Goal: Information Seeking & Learning: Learn about a topic

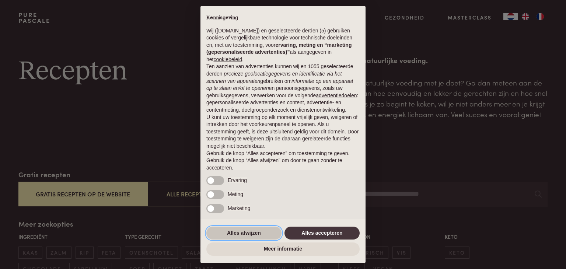
click at [246, 233] on button "Alles afwijzen" at bounding box center [243, 233] width 75 height 13
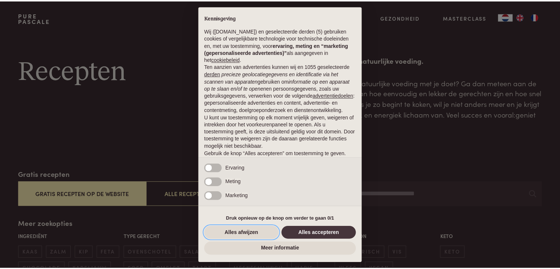
scroll to position [27, 0]
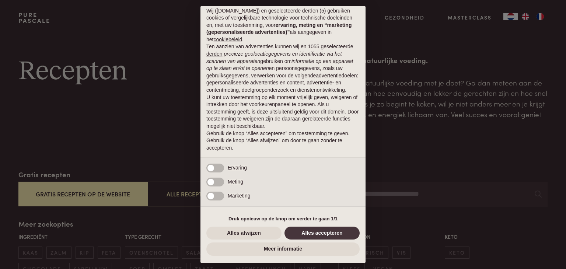
click at [125, 197] on div "× Kennisgeving Wij ([DOMAIN_NAME]) en geselecteerde derden (5) gebruiken cookie…" at bounding box center [283, 134] width 566 height 269
click at [245, 230] on button "Alles afwijzen" at bounding box center [243, 233] width 75 height 13
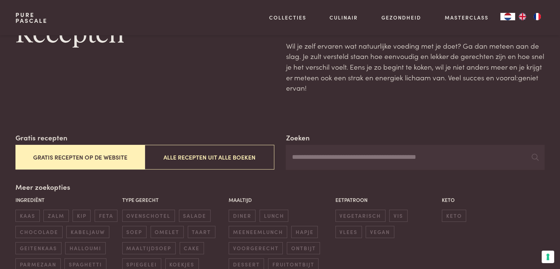
scroll to position [74, 0]
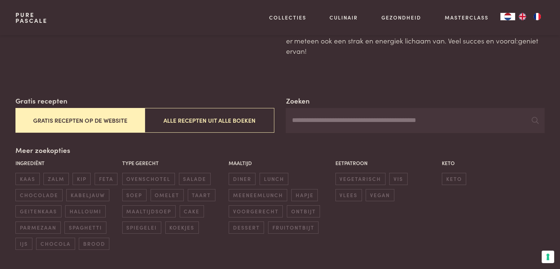
click at [72, 122] on button "Gratis recepten op de website" at bounding box center [79, 120] width 129 height 25
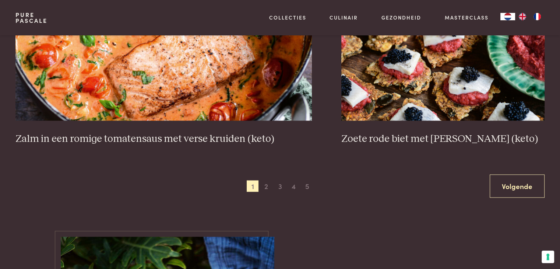
scroll to position [1385, 0]
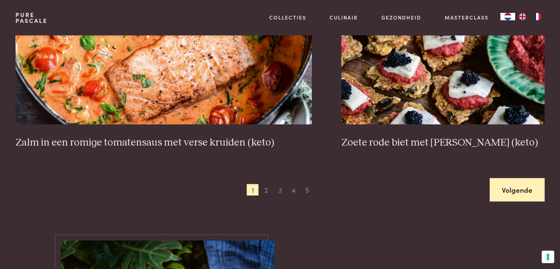
click at [510, 188] on link "Volgende" at bounding box center [517, 189] width 55 height 23
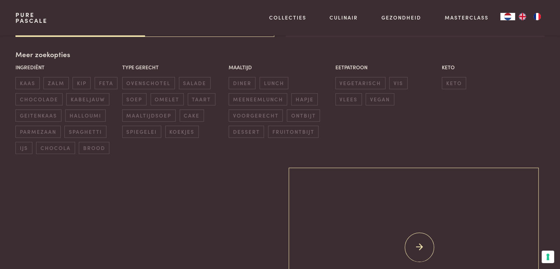
scroll to position [169, 0]
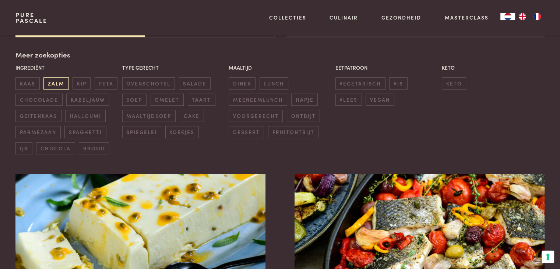
click at [58, 86] on span "zalm" at bounding box center [55, 83] width 25 height 12
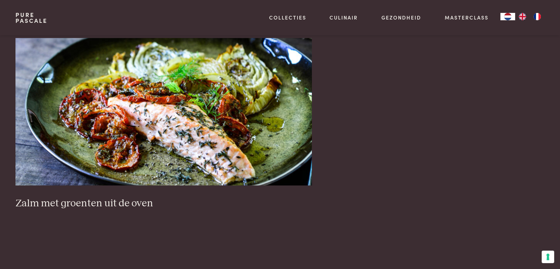
scroll to position [722, 0]
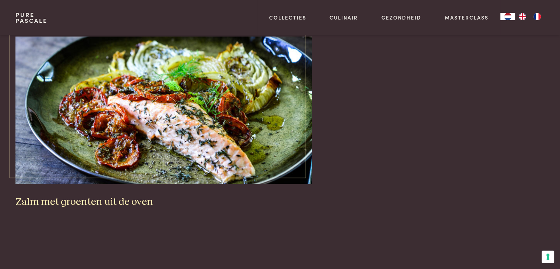
click at [225, 121] on img at bounding box center [163, 109] width 297 height 147
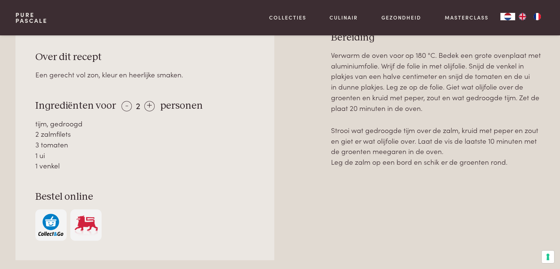
scroll to position [295, 0]
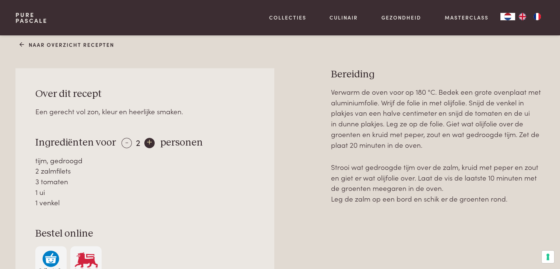
click at [146, 142] on div "+" at bounding box center [149, 143] width 10 height 10
